Goal: Task Accomplishment & Management: Use online tool/utility

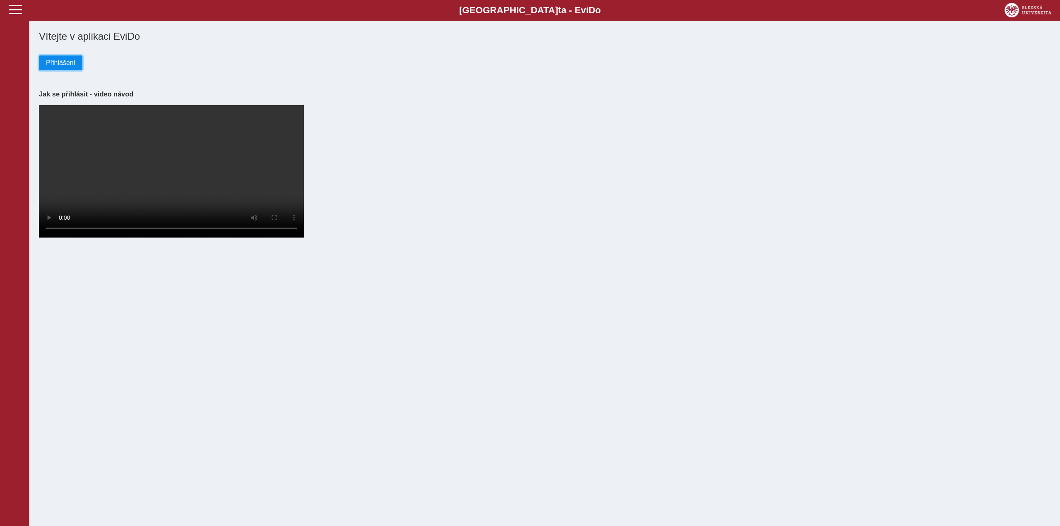
click at [60, 65] on span "Přihlášení" at bounding box center [60, 62] width 29 height 7
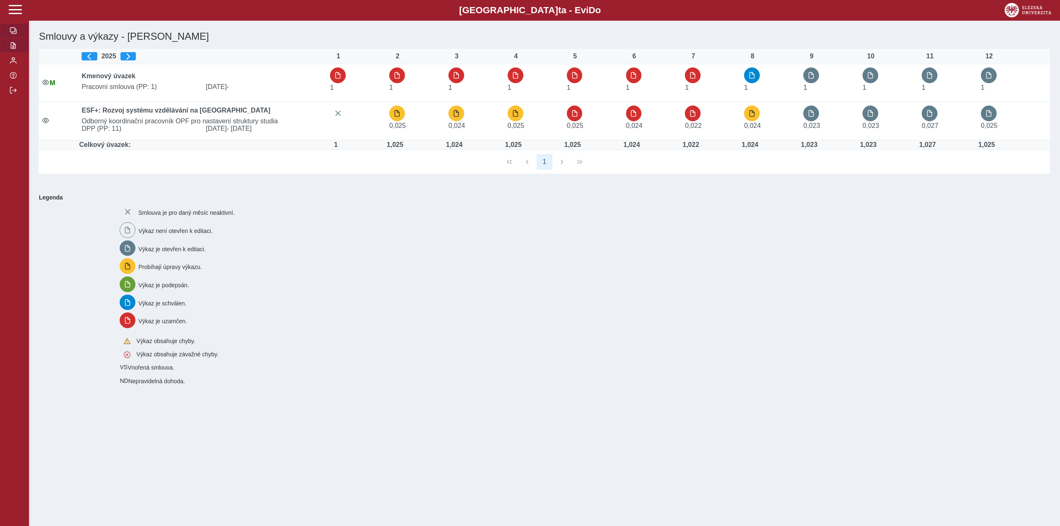
click at [9, 46] on button "button" at bounding box center [14, 45] width 29 height 15
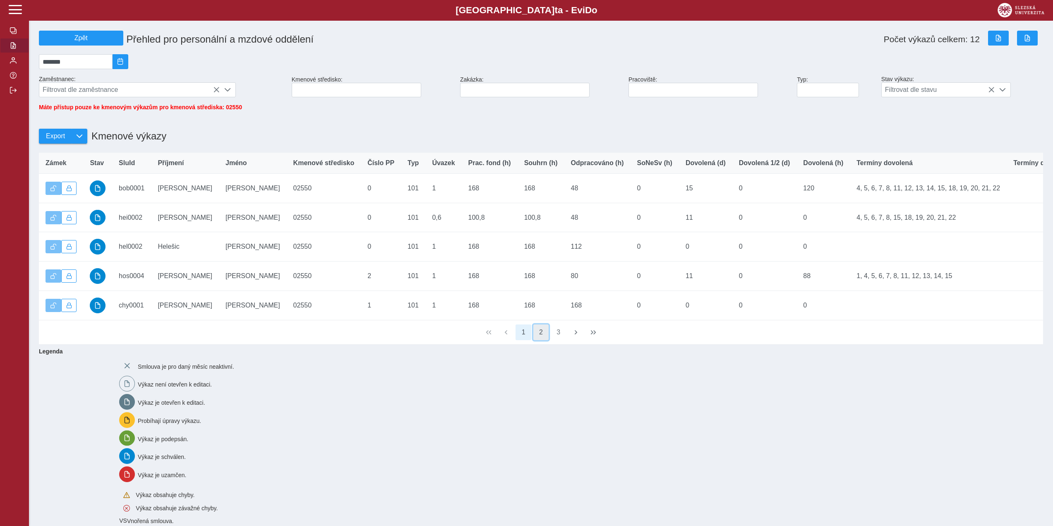
click at [546, 340] on button "2" at bounding box center [542, 333] width 16 height 16
click at [559, 340] on button "3" at bounding box center [559, 333] width 16 height 16
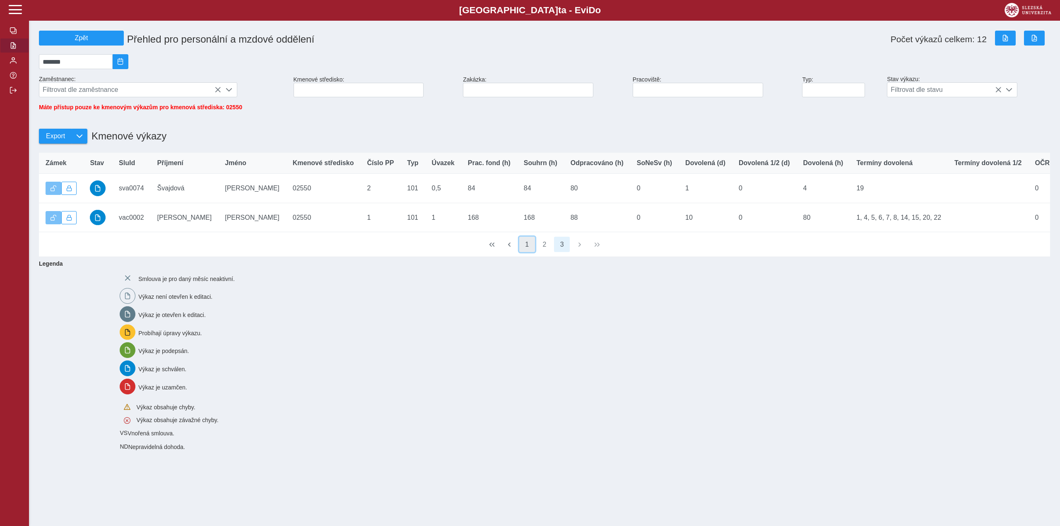
click at [525, 253] on button "1" at bounding box center [527, 245] width 16 height 16
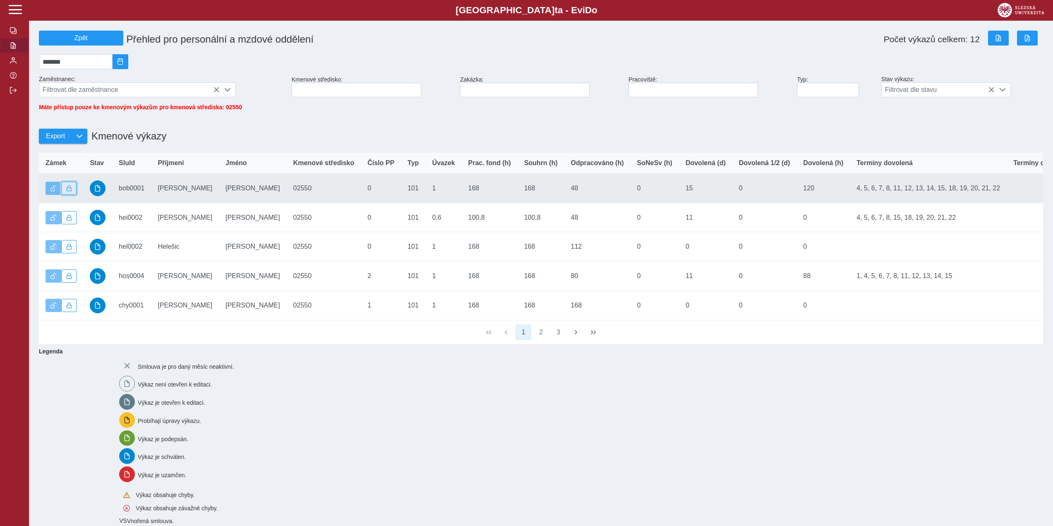
click at [69, 191] on span "button" at bounding box center [69, 188] width 6 height 6
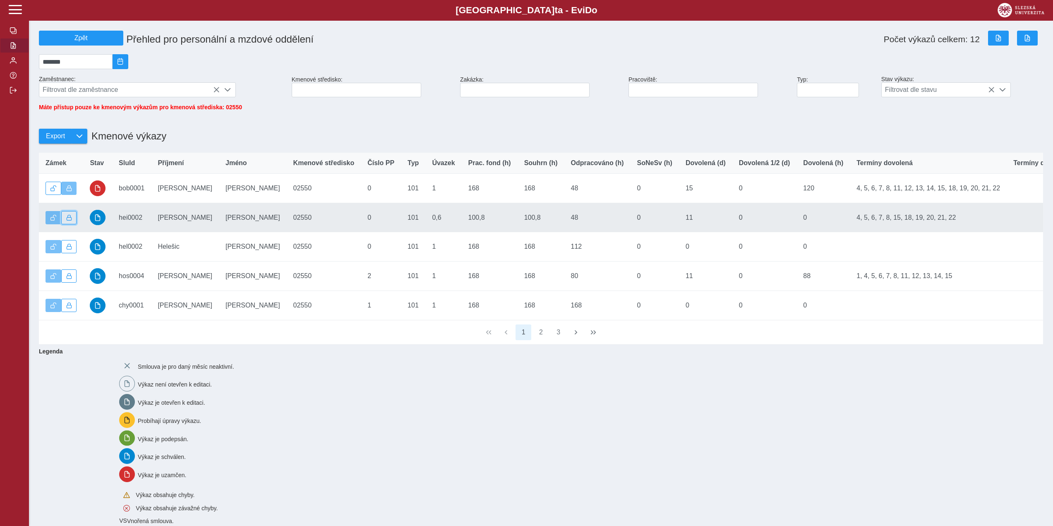
click at [71, 221] on span "button" at bounding box center [69, 218] width 6 height 6
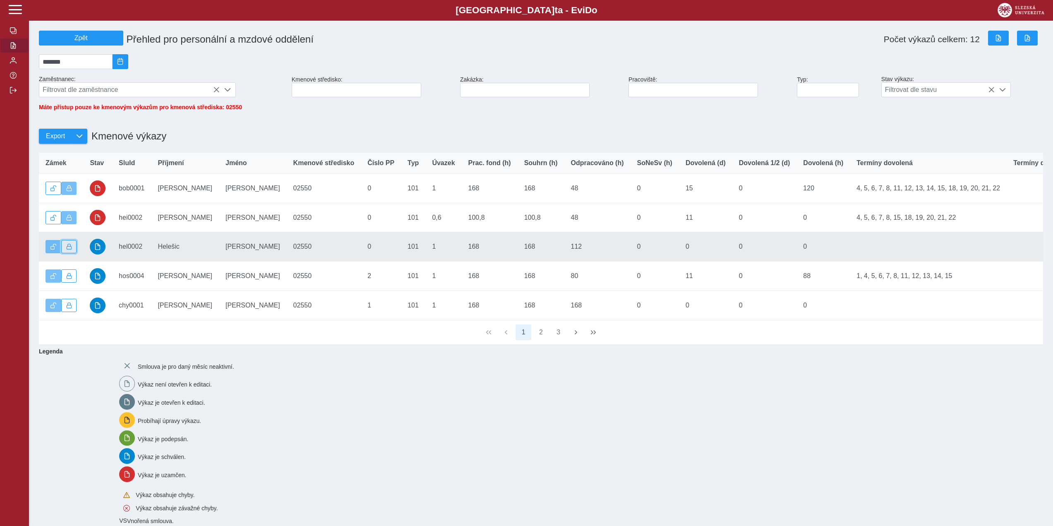
click at [72, 253] on button "button" at bounding box center [69, 246] width 16 height 13
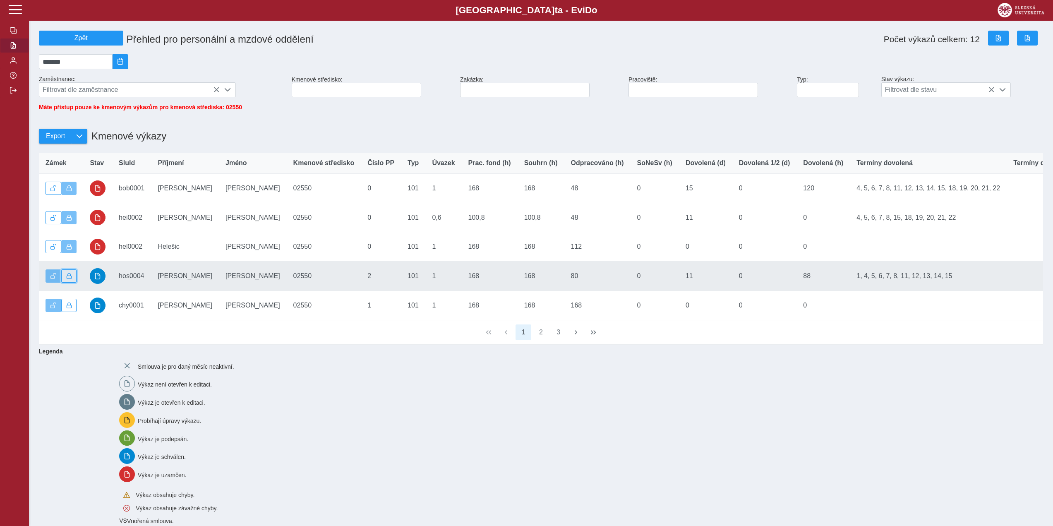
click at [72, 278] on span "button" at bounding box center [69, 276] width 6 height 6
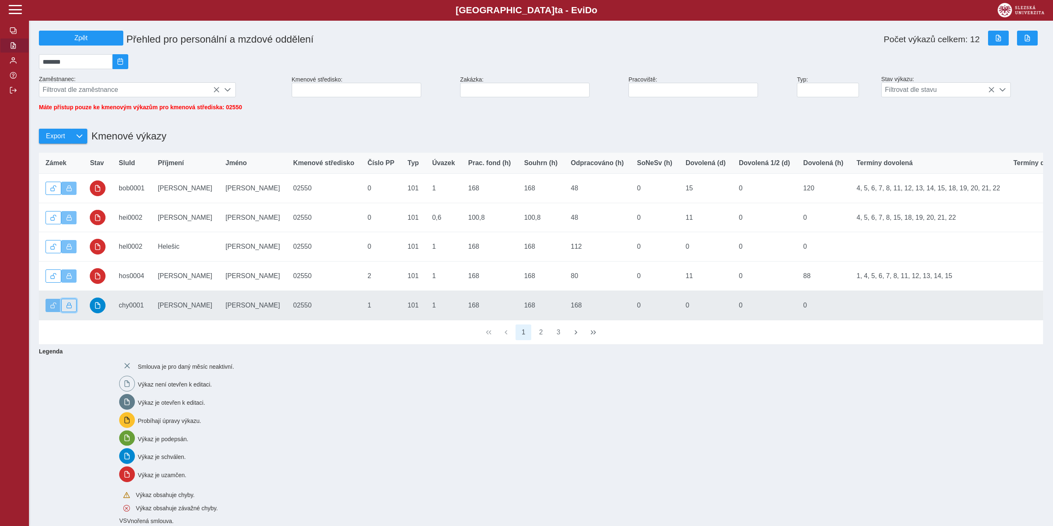
click at [75, 310] on button "button" at bounding box center [69, 305] width 16 height 13
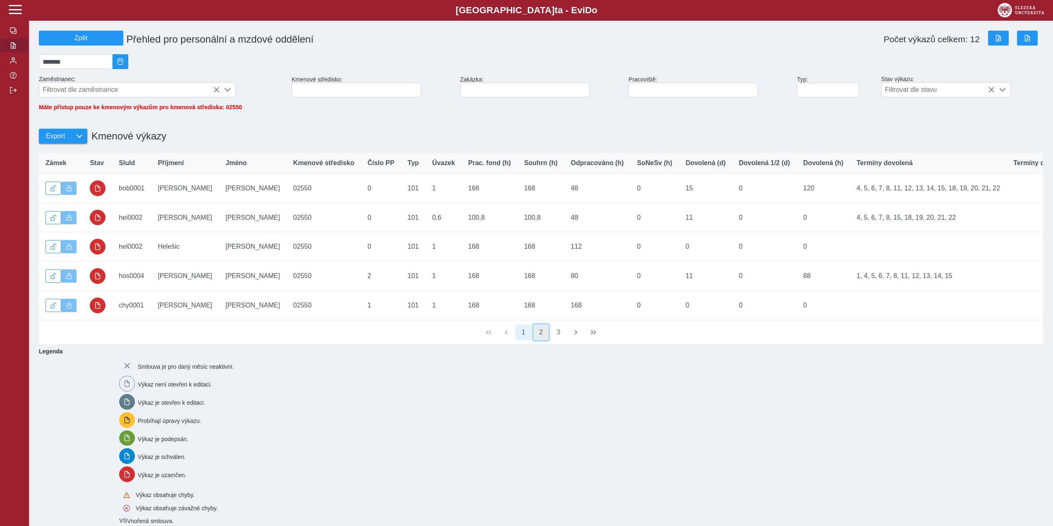
click at [540, 340] on button "2" at bounding box center [542, 333] width 16 height 16
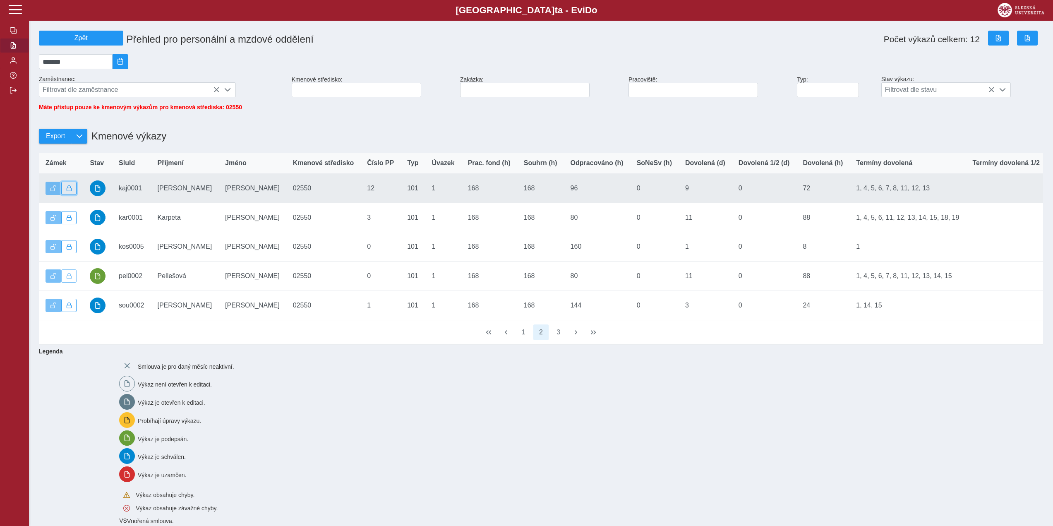
click at [75, 191] on button "button" at bounding box center [69, 188] width 16 height 13
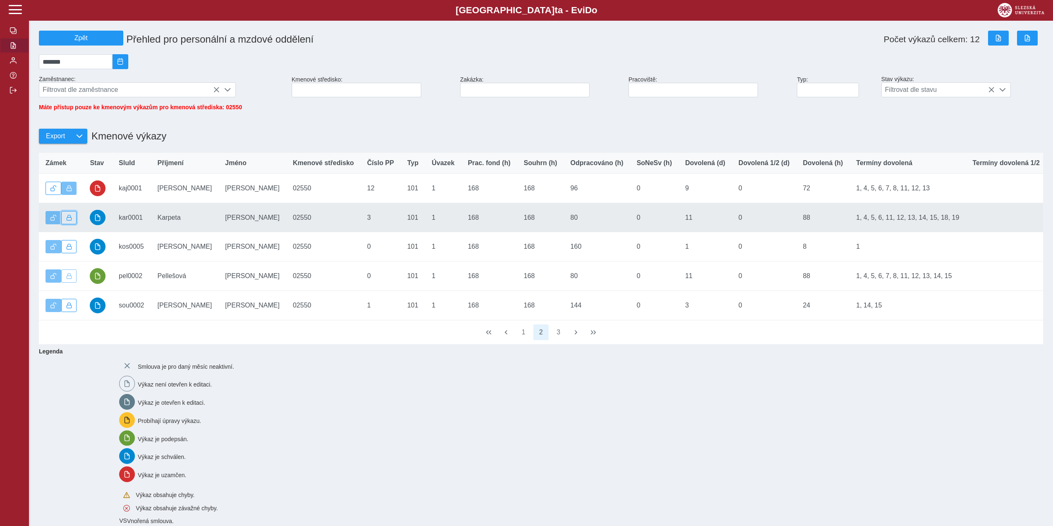
click at [70, 218] on button "button" at bounding box center [69, 217] width 16 height 13
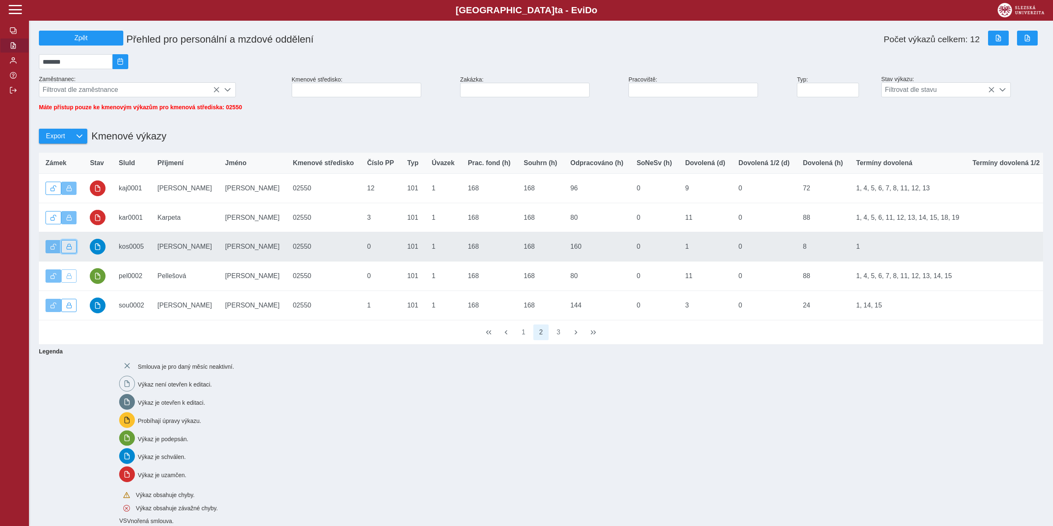
click at [71, 250] on span "button" at bounding box center [69, 247] width 6 height 6
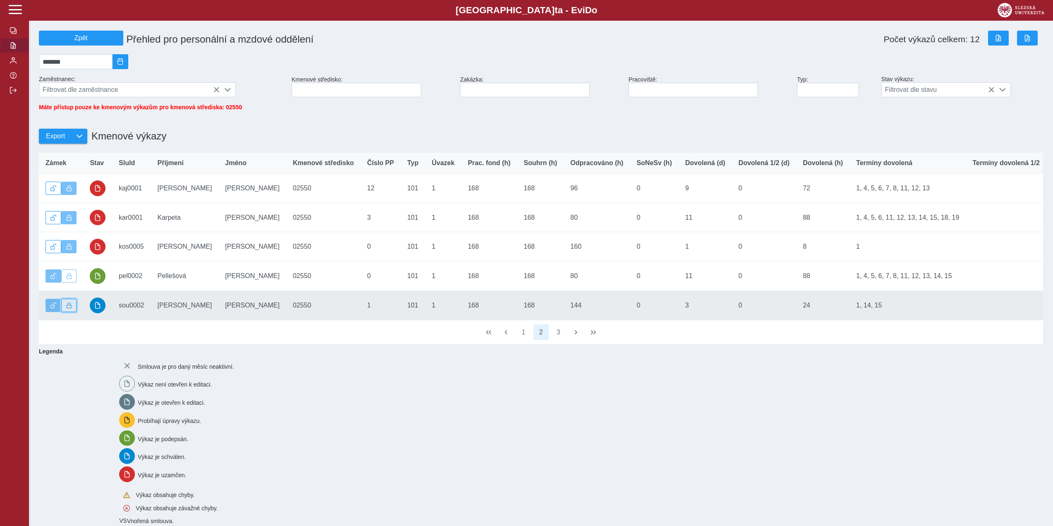
click at [71, 308] on span "button" at bounding box center [69, 306] width 6 height 6
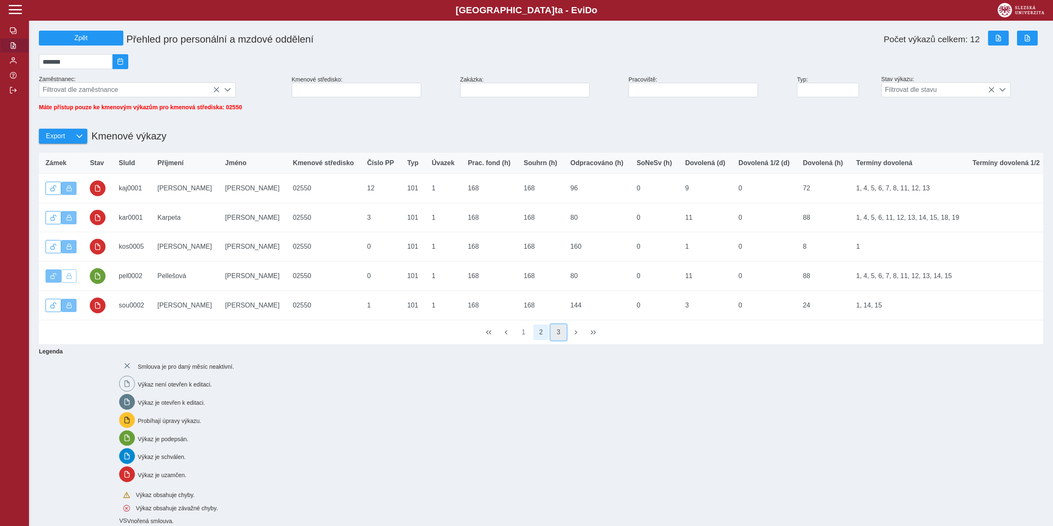
click at [561, 340] on button "3" at bounding box center [559, 333] width 16 height 16
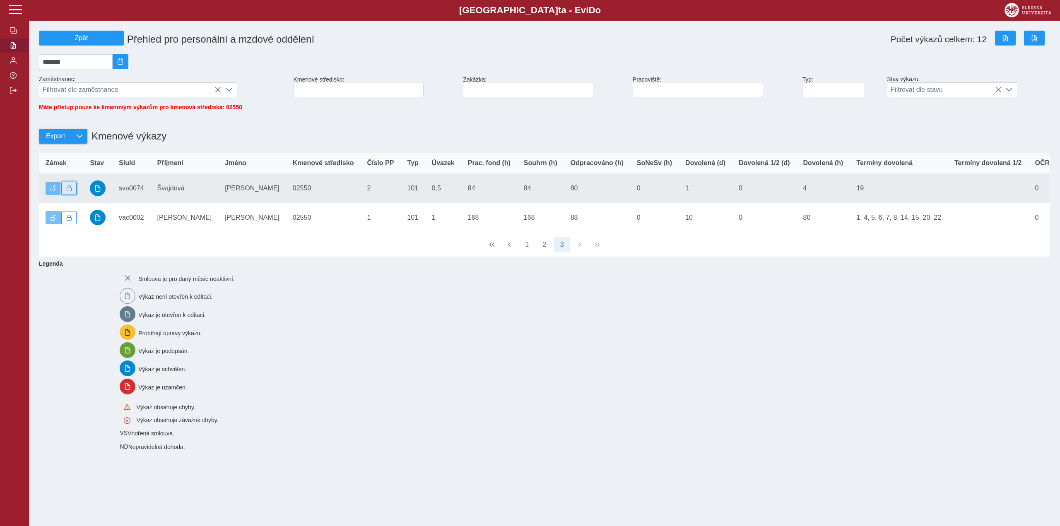
click at [70, 190] on span "button" at bounding box center [69, 188] width 6 height 6
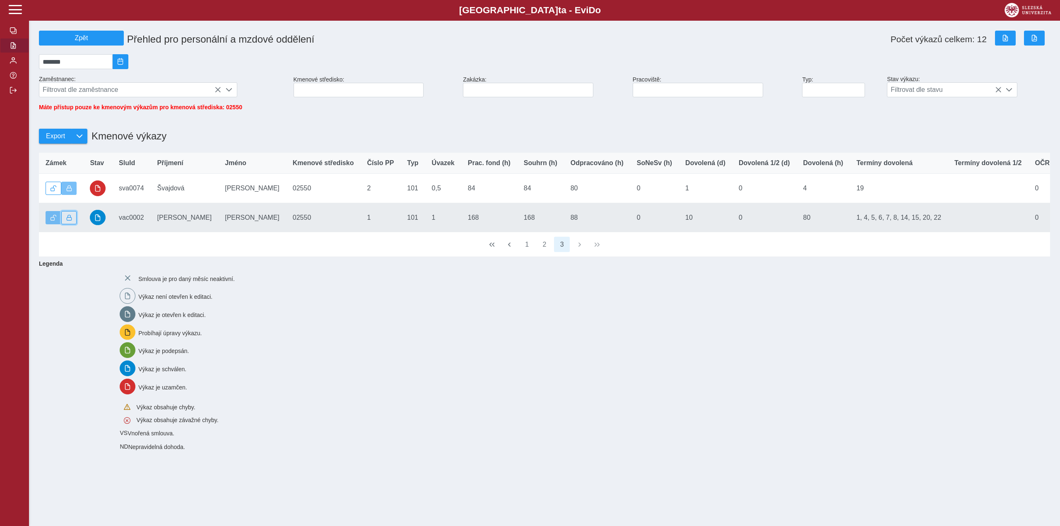
click at [72, 221] on span "button" at bounding box center [69, 218] width 6 height 6
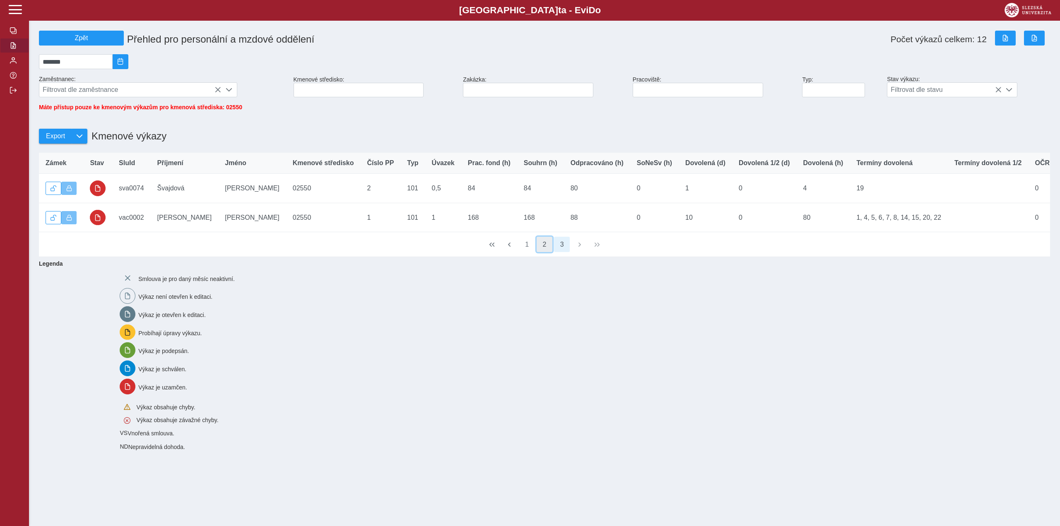
click at [547, 252] on button "2" at bounding box center [544, 245] width 16 height 16
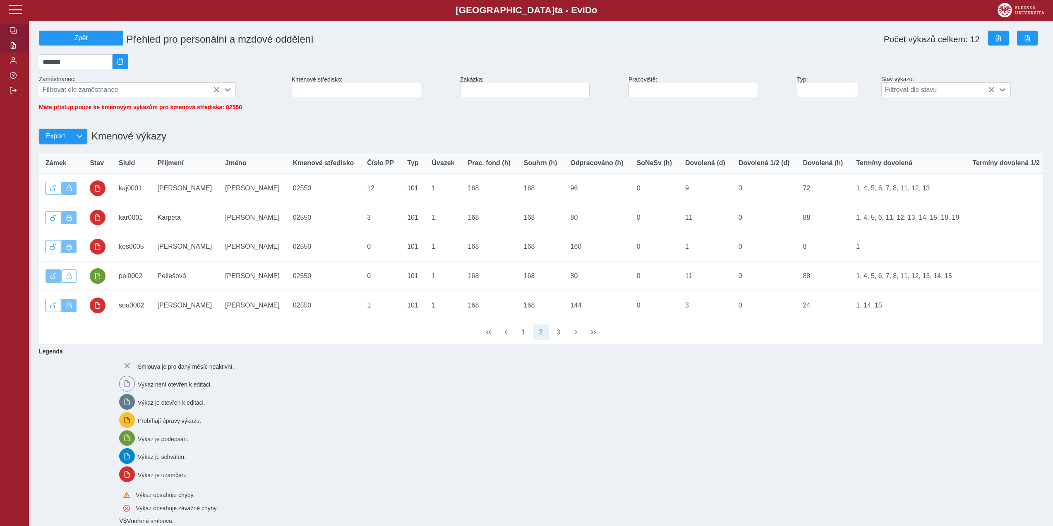
click at [12, 30] on span "button" at bounding box center [13, 30] width 7 height 7
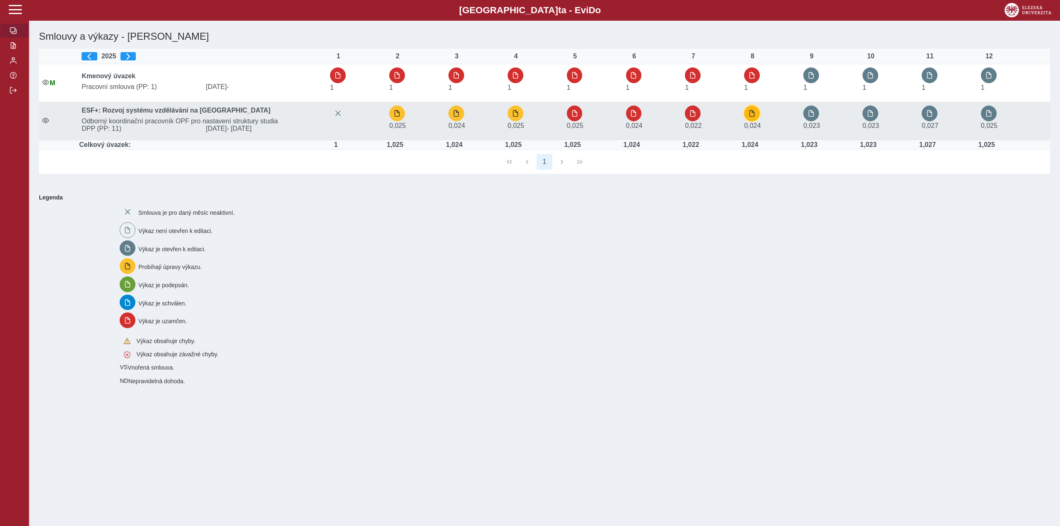
click at [758, 113] on button "button" at bounding box center [752, 114] width 16 height 16
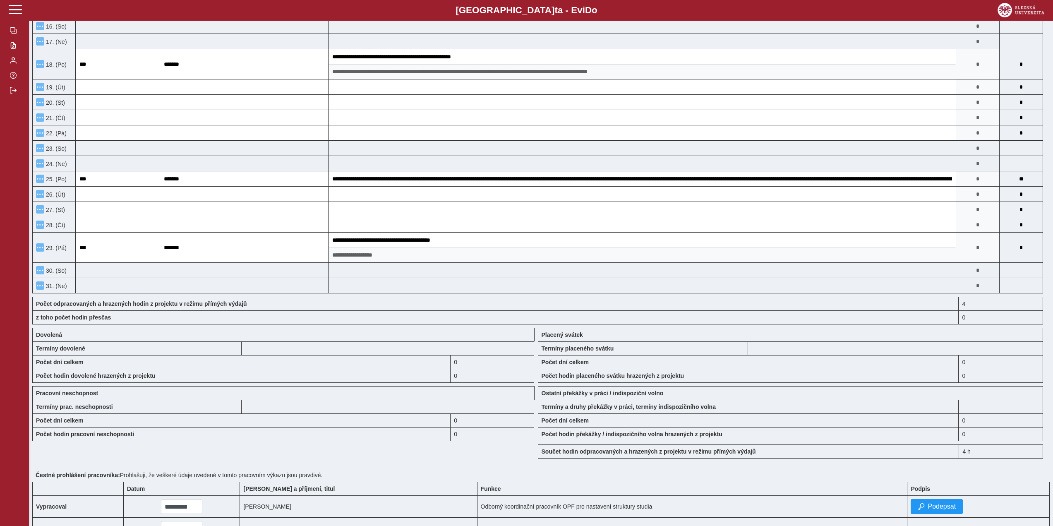
scroll to position [414, 0]
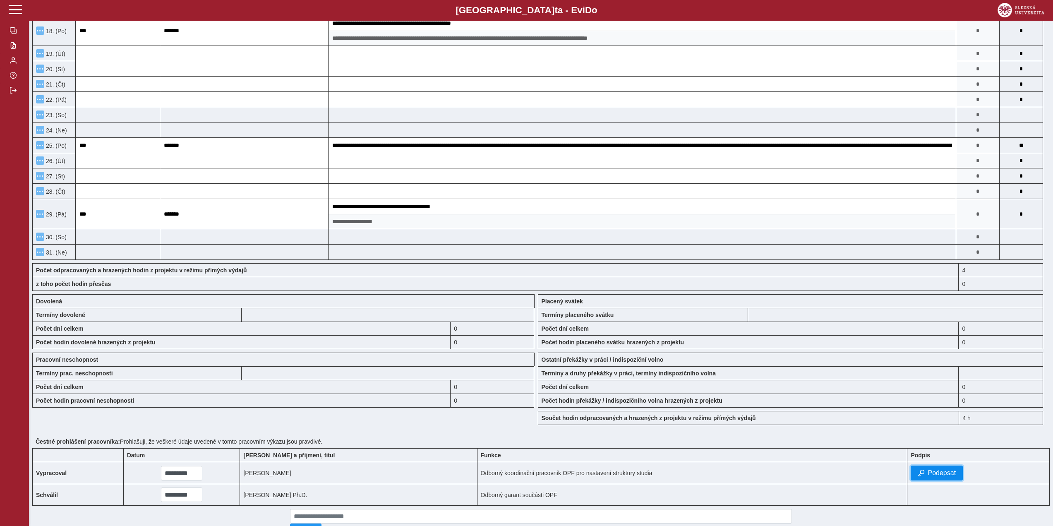
click at [940, 474] on span "Podepsat" at bounding box center [942, 472] width 28 height 7
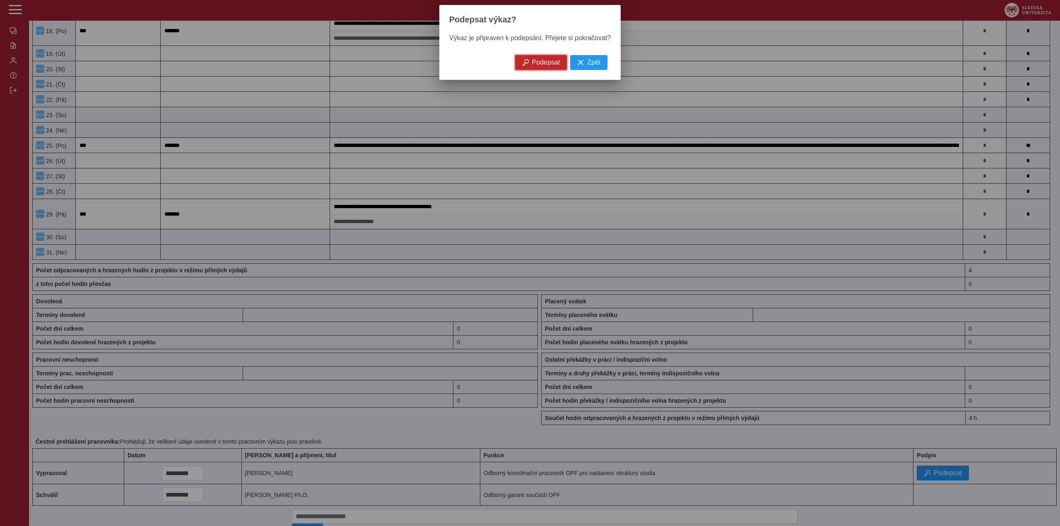
click at [527, 66] on span "button" at bounding box center [525, 62] width 7 height 7
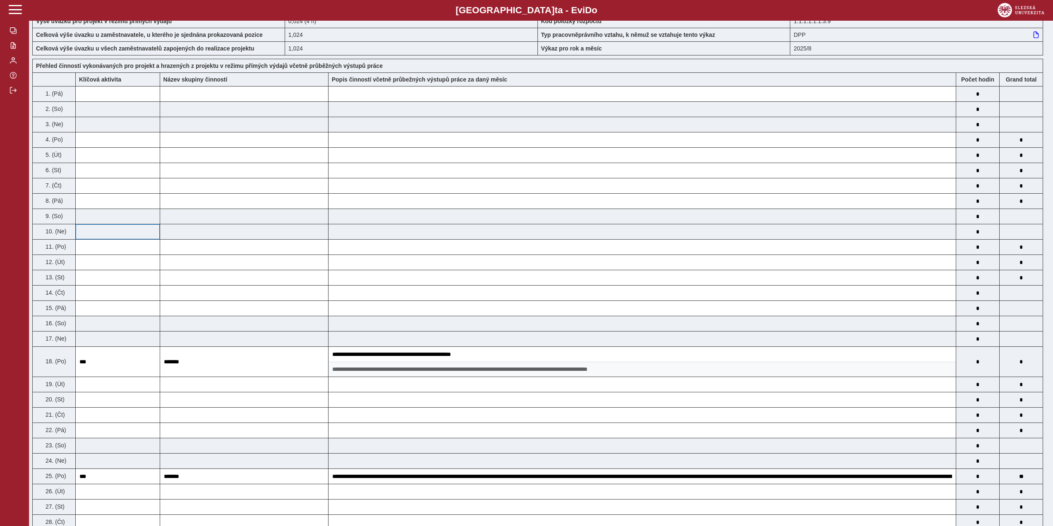
scroll to position [0, 0]
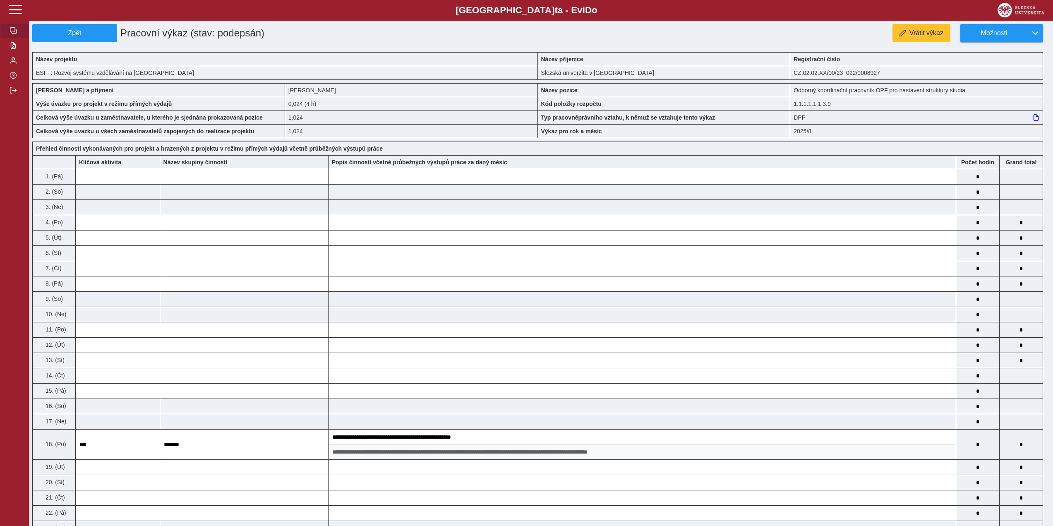
click at [14, 26] on button "button" at bounding box center [14, 30] width 29 height 15
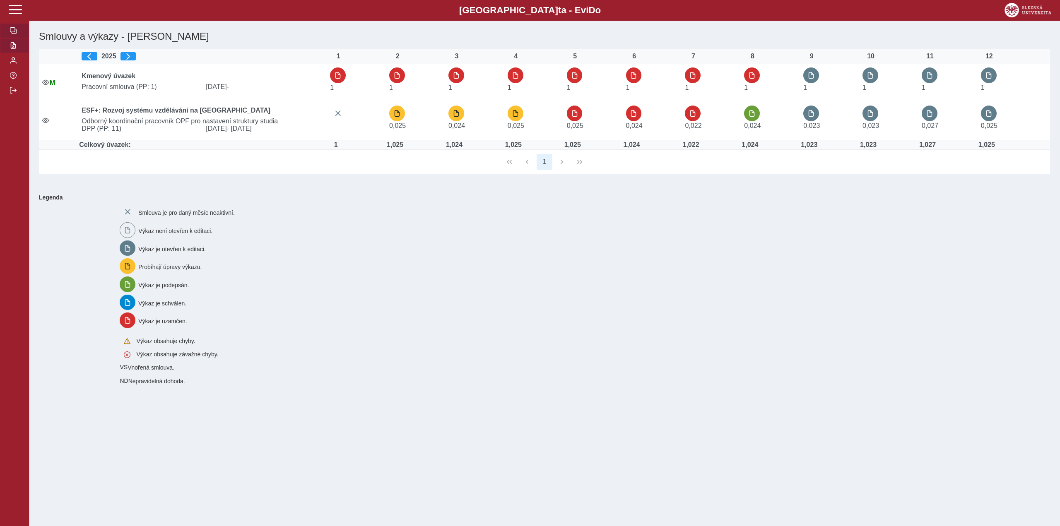
click at [15, 47] on span "button" at bounding box center [13, 45] width 7 height 7
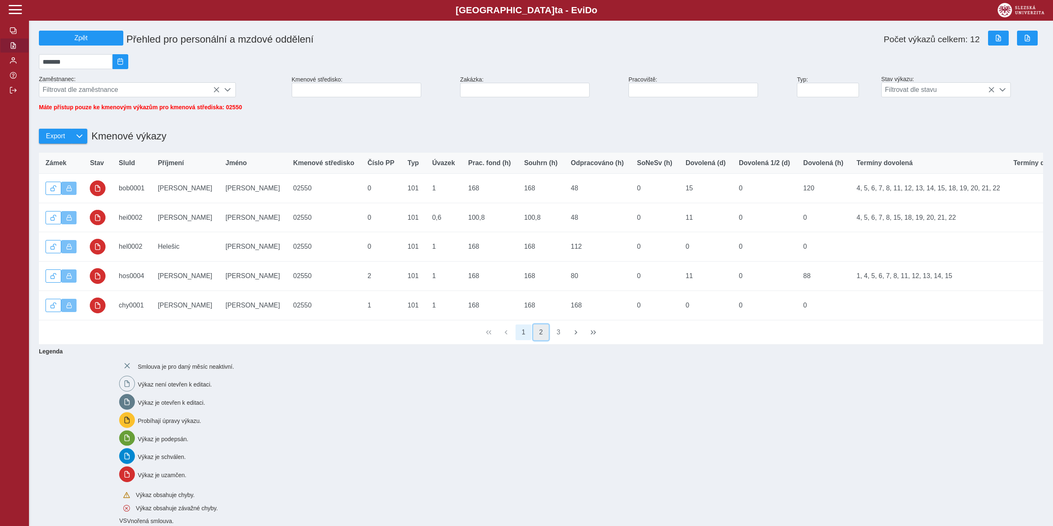
click at [535, 340] on button "2" at bounding box center [542, 333] width 16 height 16
